Goal: Share content

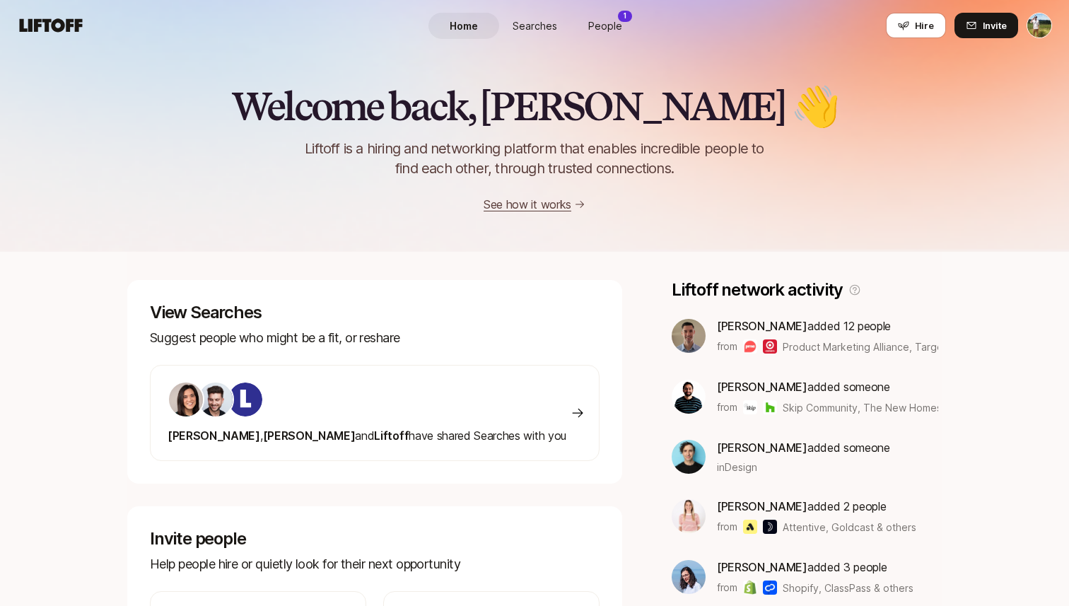
click at [522, 23] on span "Searches" at bounding box center [534, 25] width 45 height 15
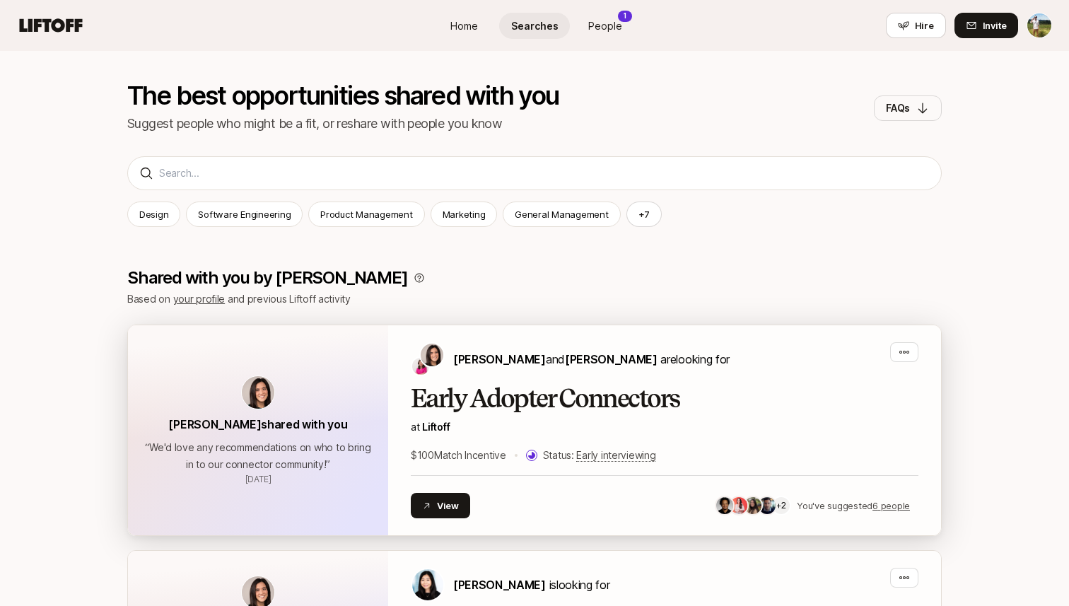
scroll to position [281, 0]
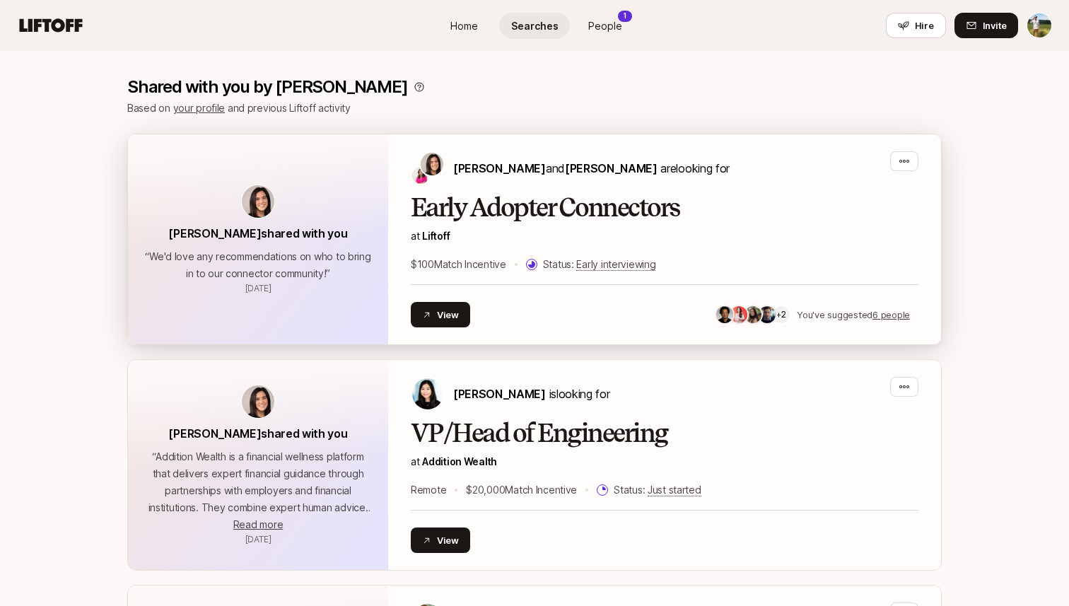
click at [543, 266] on div "Status: Early interviewing" at bounding box center [591, 264] width 130 height 17
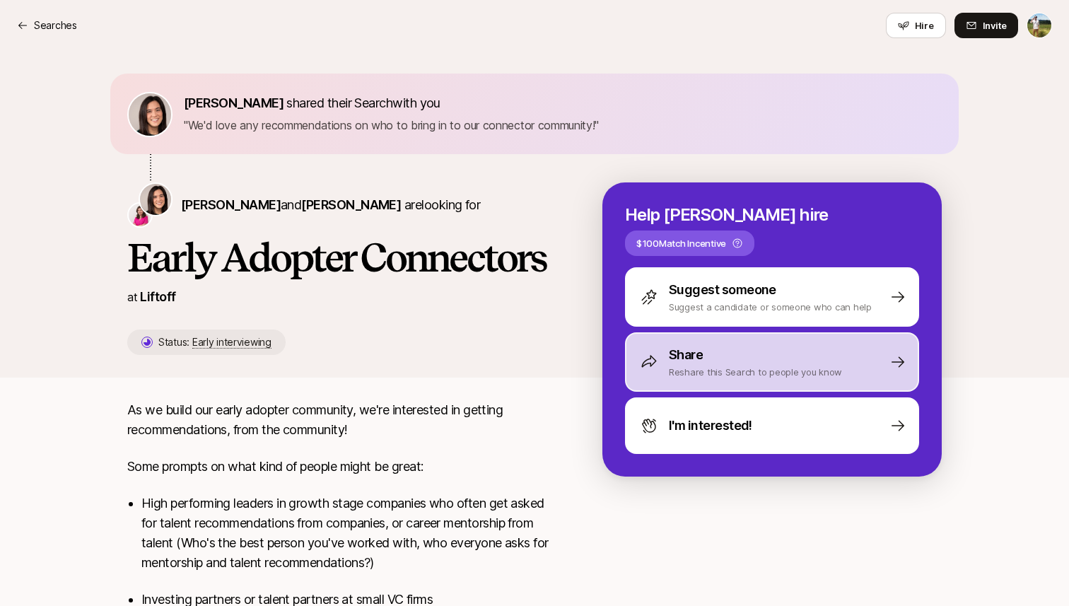
click at [724, 345] on div "Share" at bounding box center [755, 355] width 173 height 20
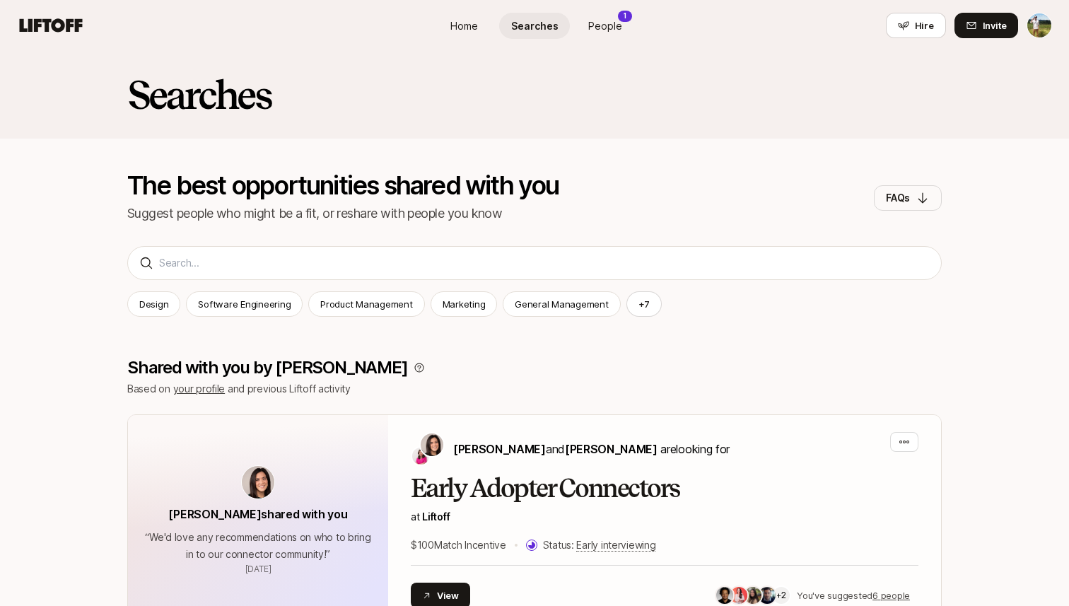
scroll to position [281, 0]
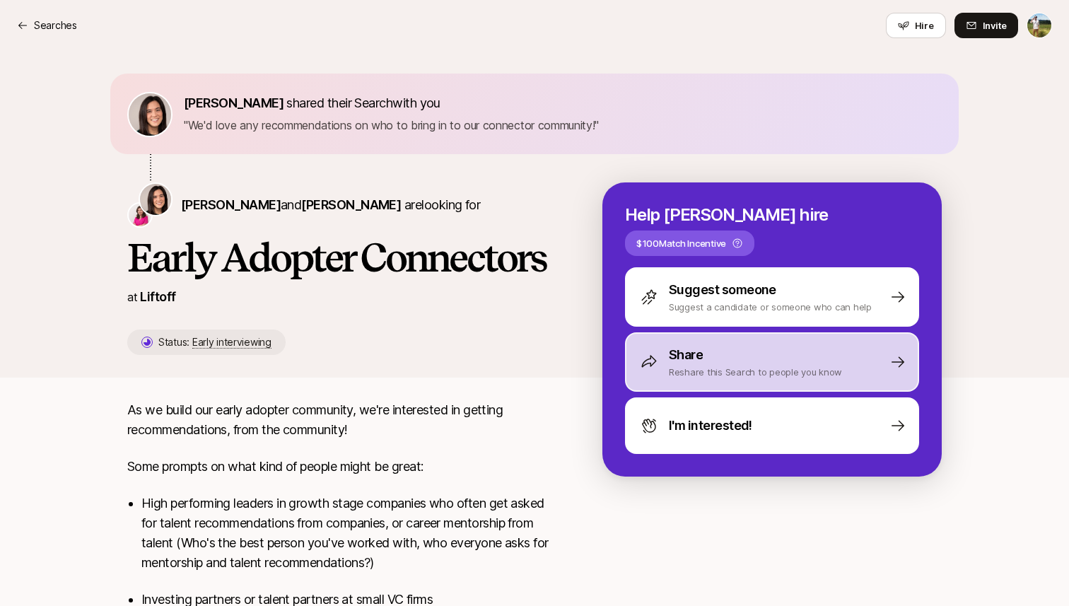
click at [785, 365] on p "Reshare this Search to people you know" at bounding box center [755, 372] width 173 height 14
